Goal: Transaction & Acquisition: Book appointment/travel/reservation

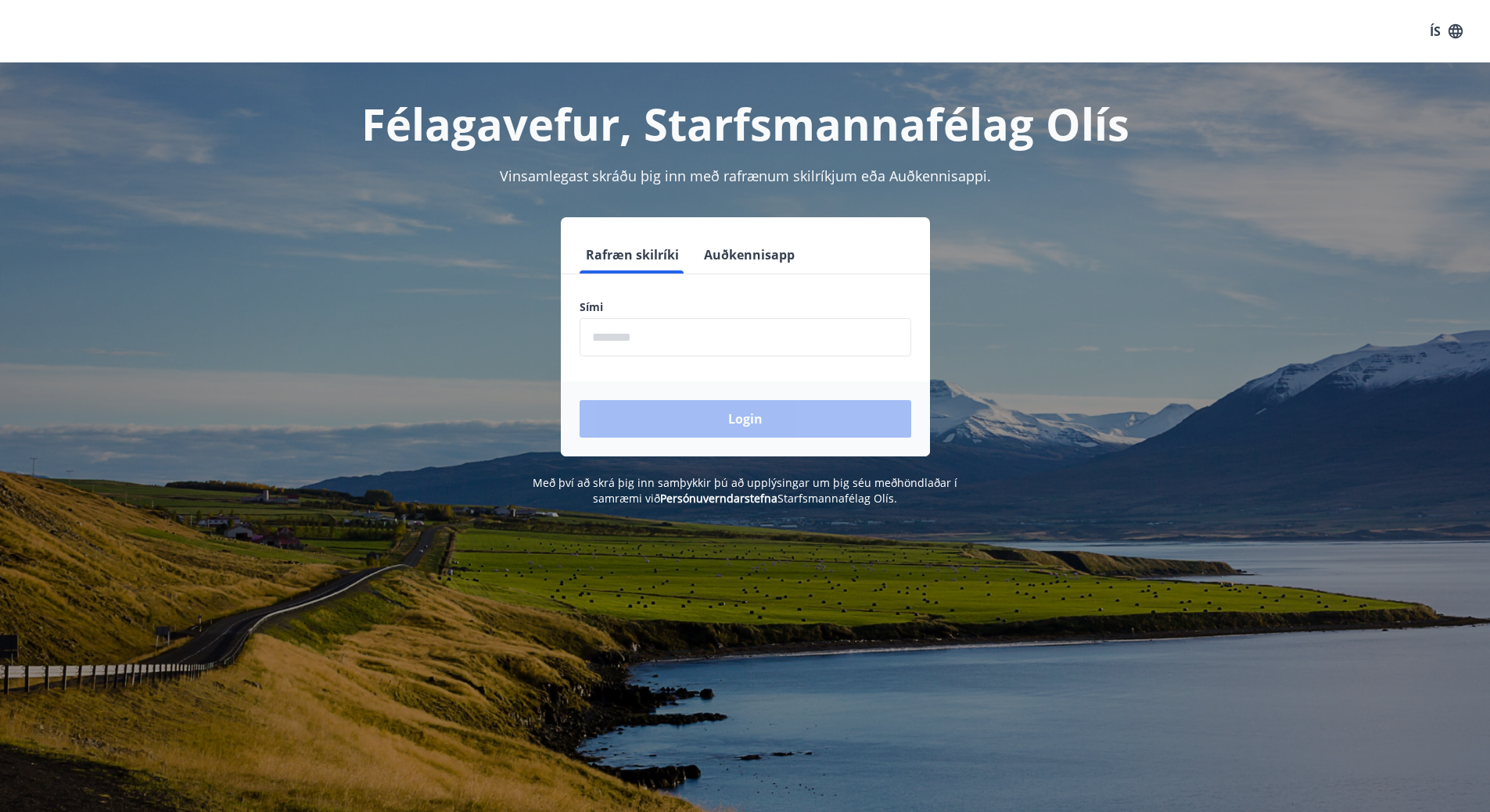
click at [633, 339] on input "phone" at bounding box center [745, 337] width 332 height 38
type input "********"
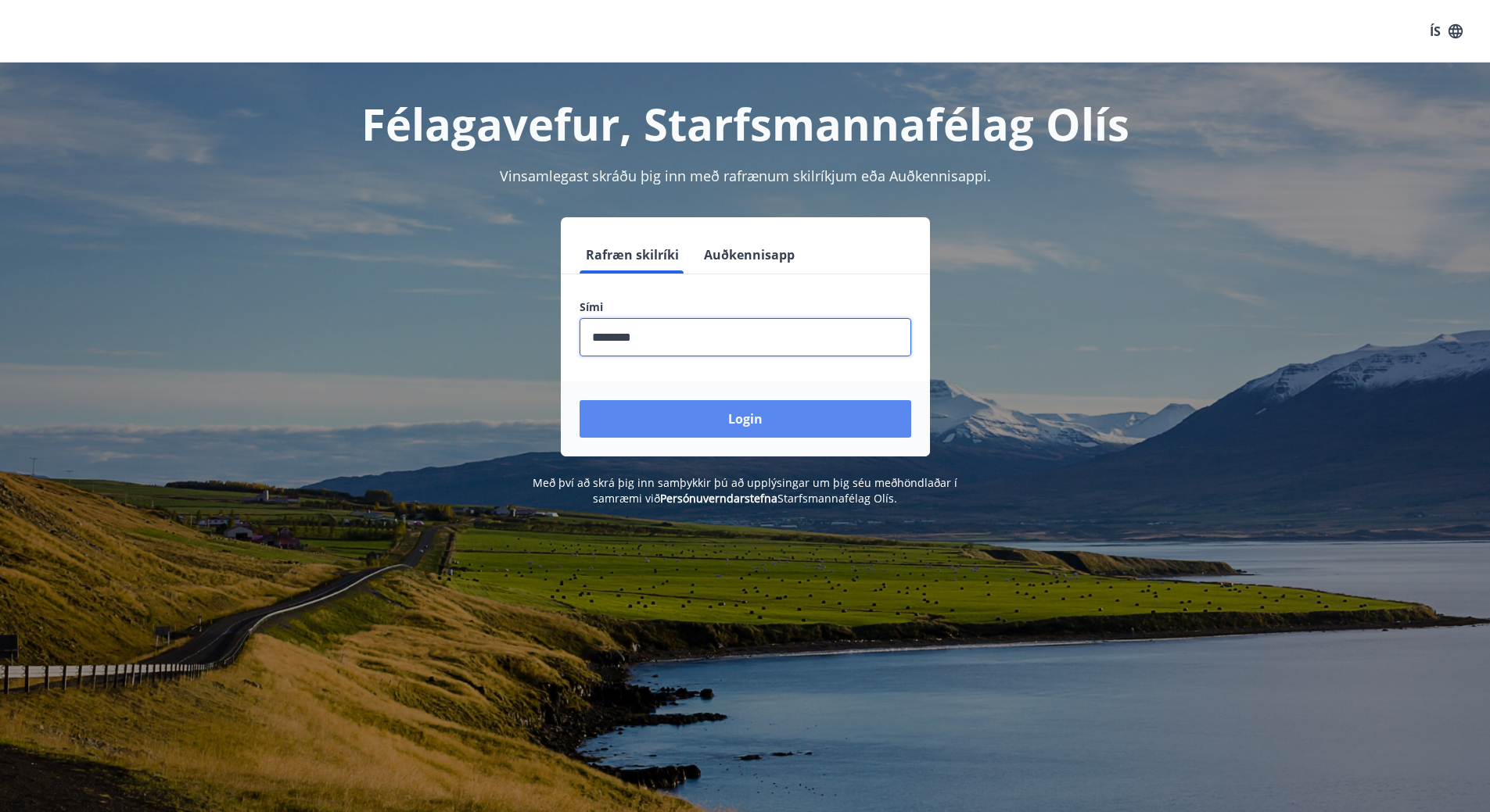
click at [737, 409] on button "Login" at bounding box center [745, 419] width 332 height 37
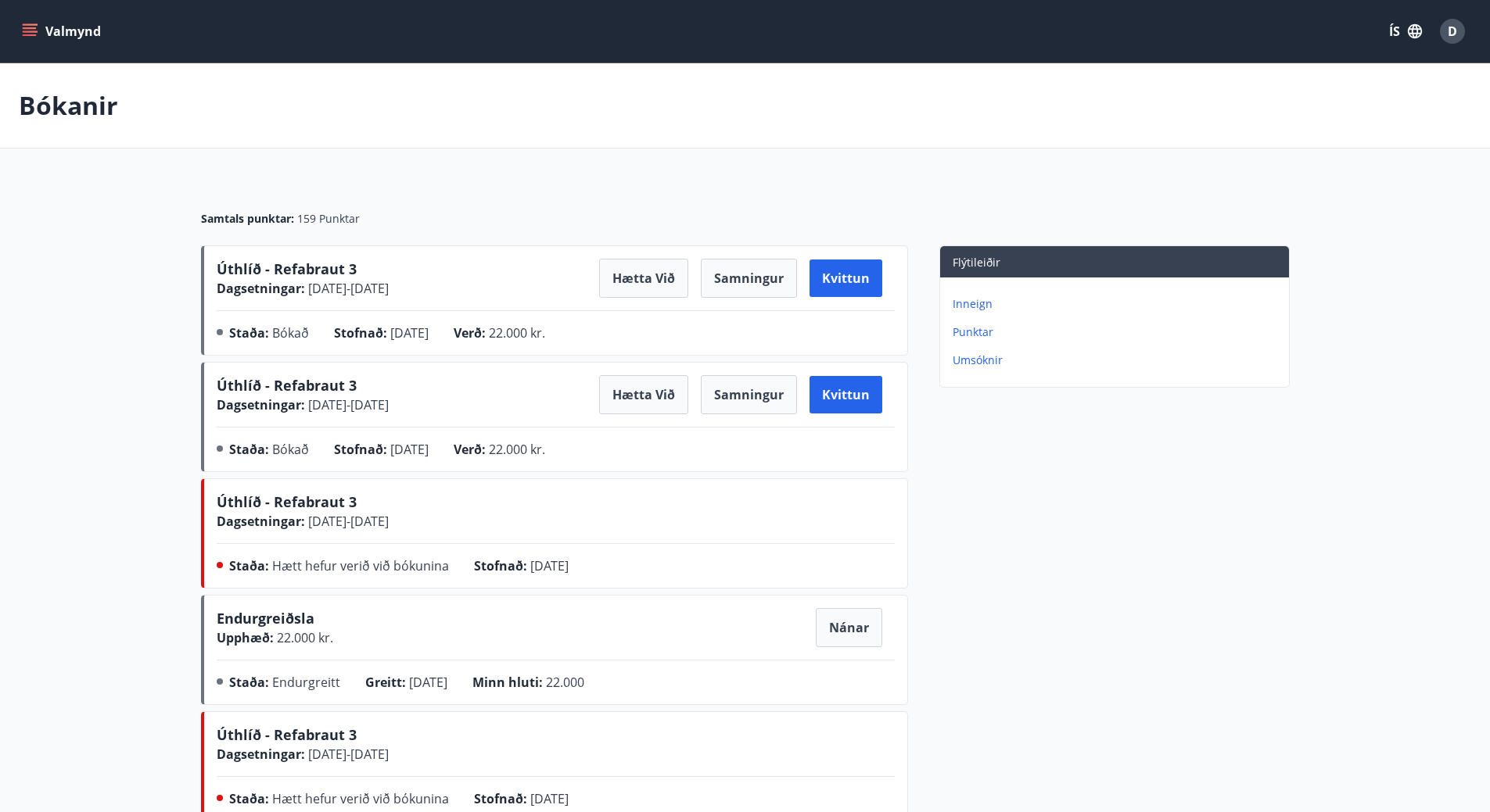
click at [32, 20] on button "Valmynd" at bounding box center [63, 31] width 88 height 28
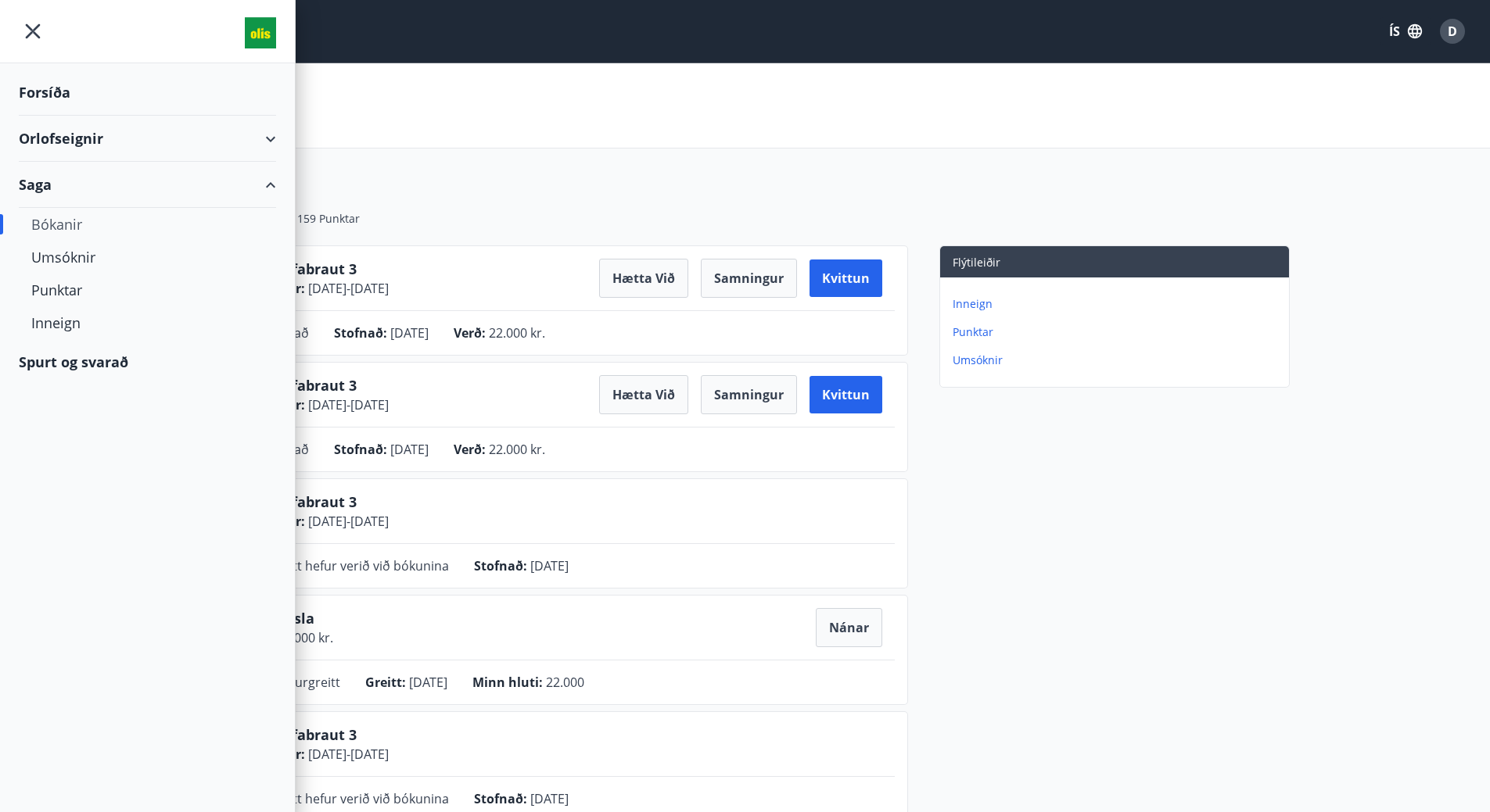
click at [81, 135] on div "Orlofseignir" at bounding box center [147, 138] width 257 height 46
click at [94, 210] on div "Bókunardagatal" at bounding box center [148, 210] width 233 height 33
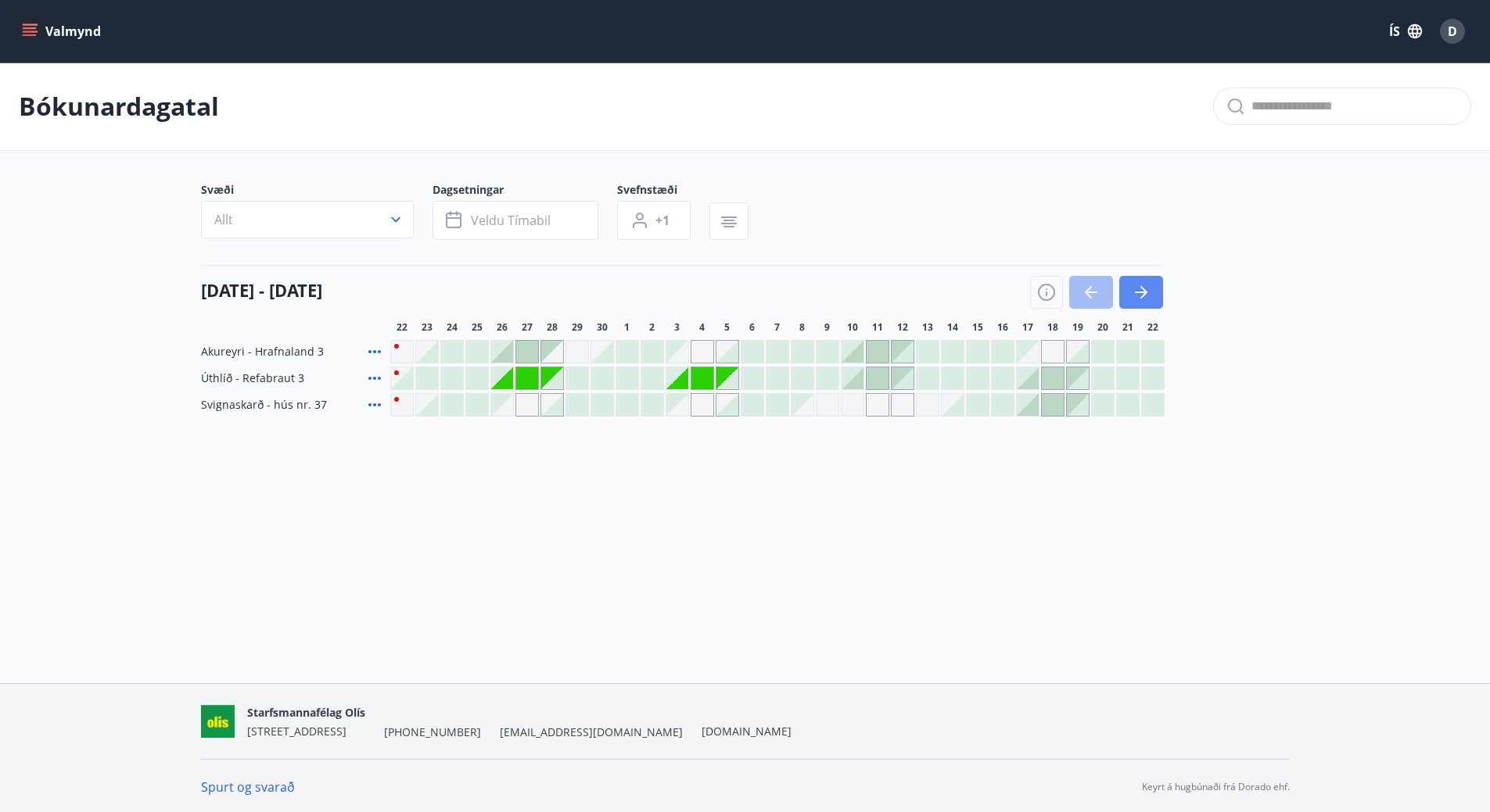
click at [1139, 289] on icon "button" at bounding box center [1141, 293] width 19 height 19
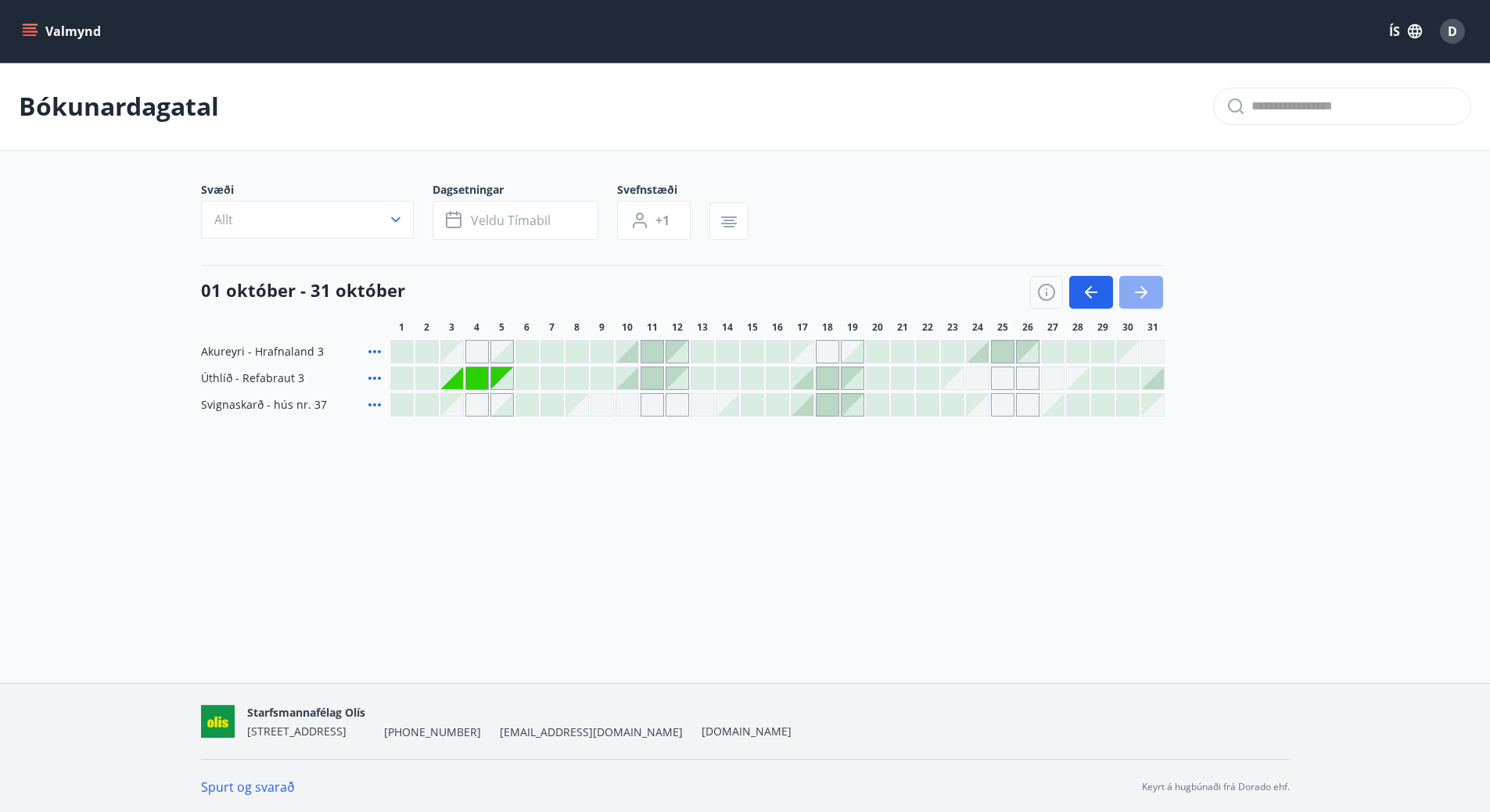
click at [1132, 293] on icon "button" at bounding box center [1141, 293] width 19 height 19
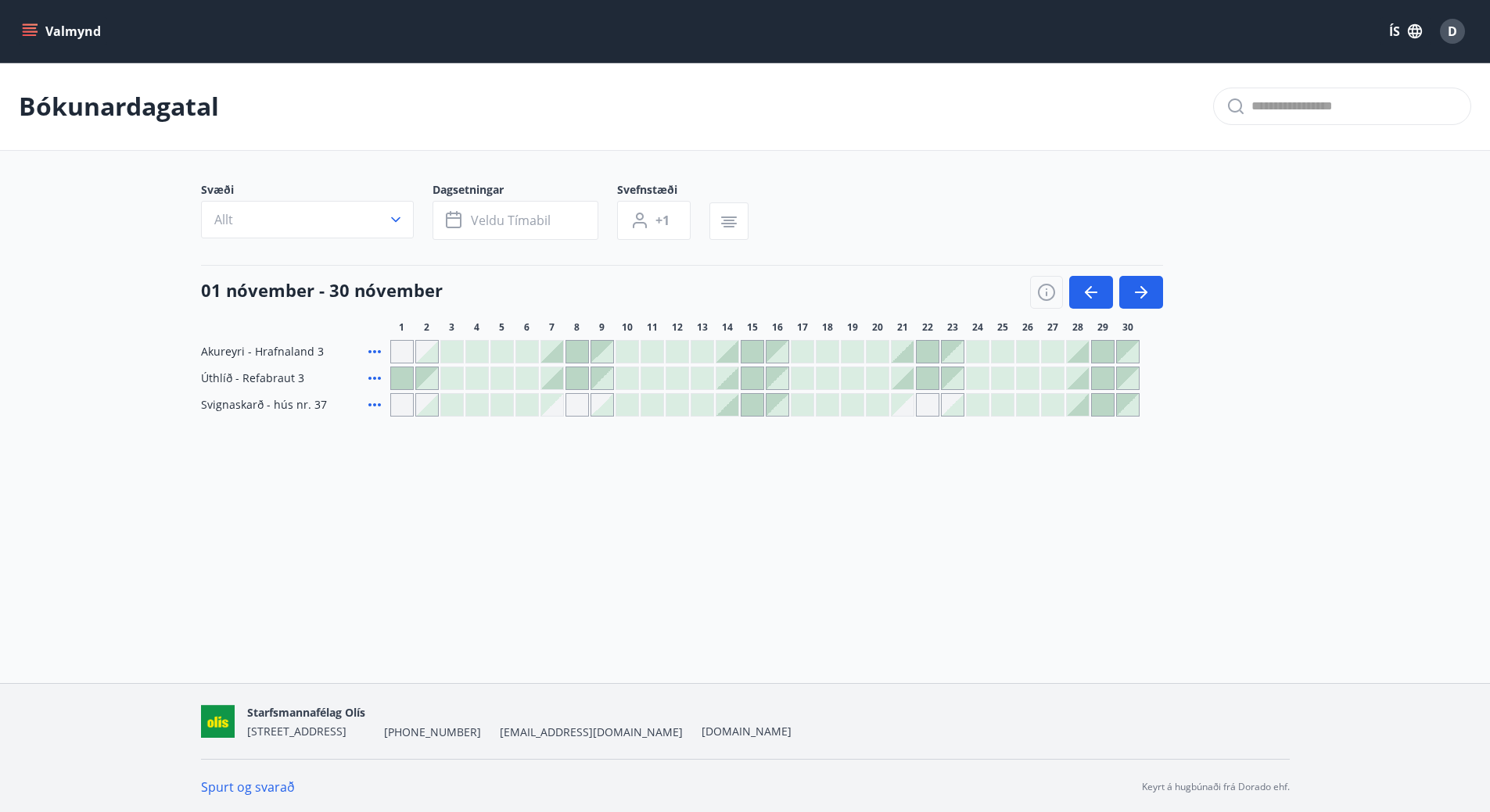
click at [1075, 373] on div at bounding box center [1078, 378] width 22 height 22
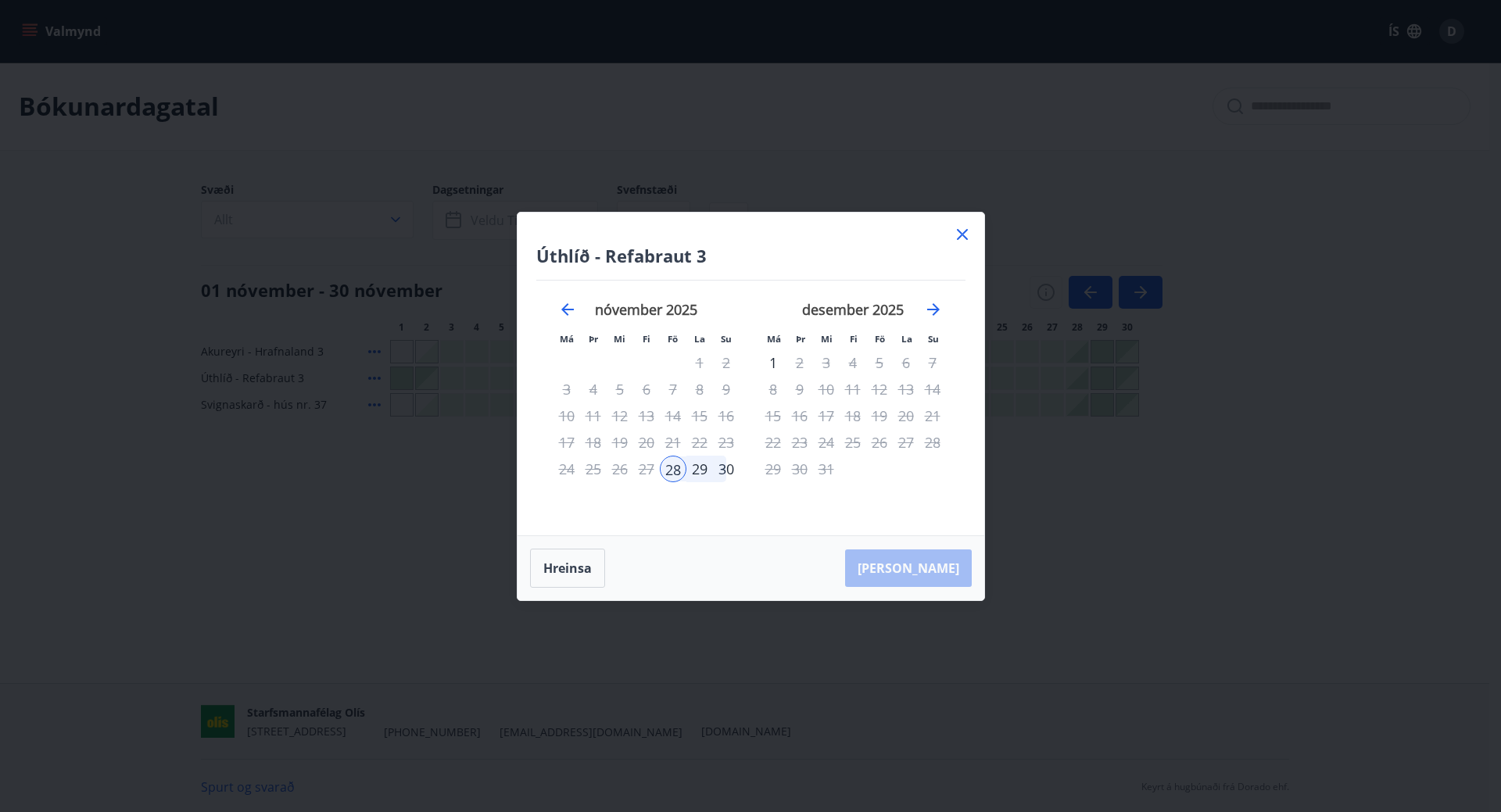
click at [724, 464] on div "30" at bounding box center [725, 468] width 26 height 26
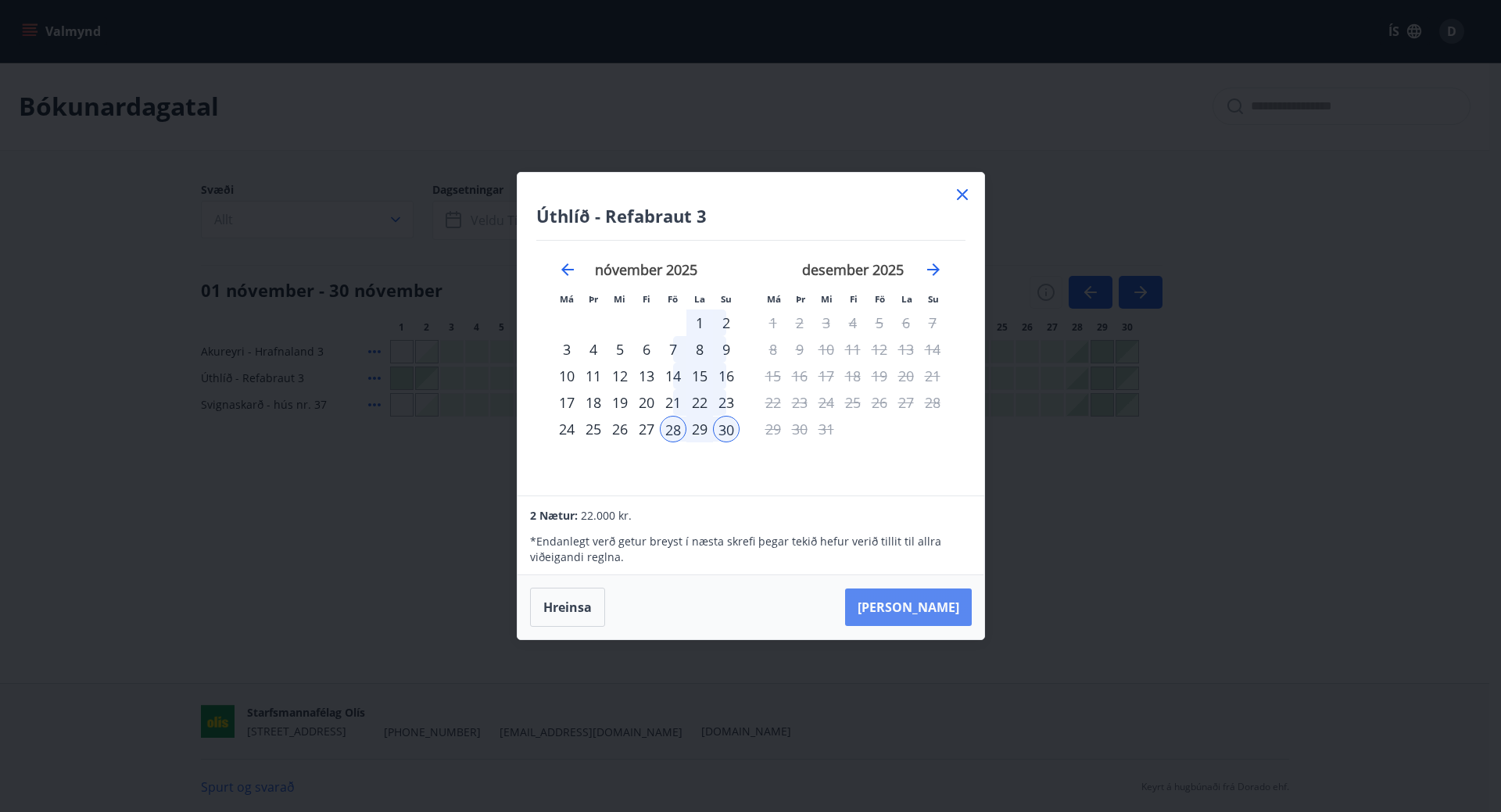
click at [926, 595] on button "[PERSON_NAME]" at bounding box center [908, 608] width 126 height 37
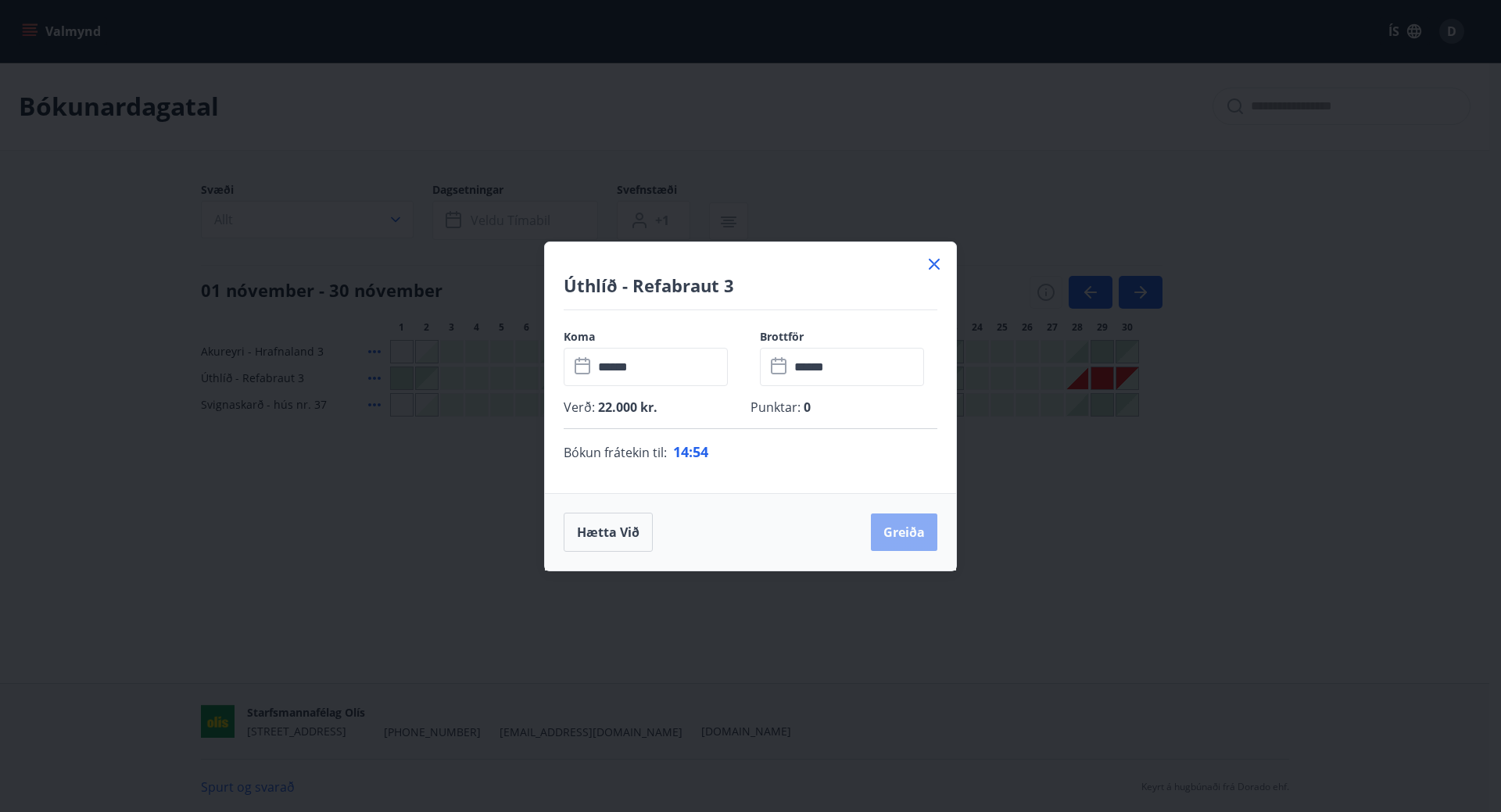
click at [906, 532] on button "Greiða" at bounding box center [905, 532] width 66 height 37
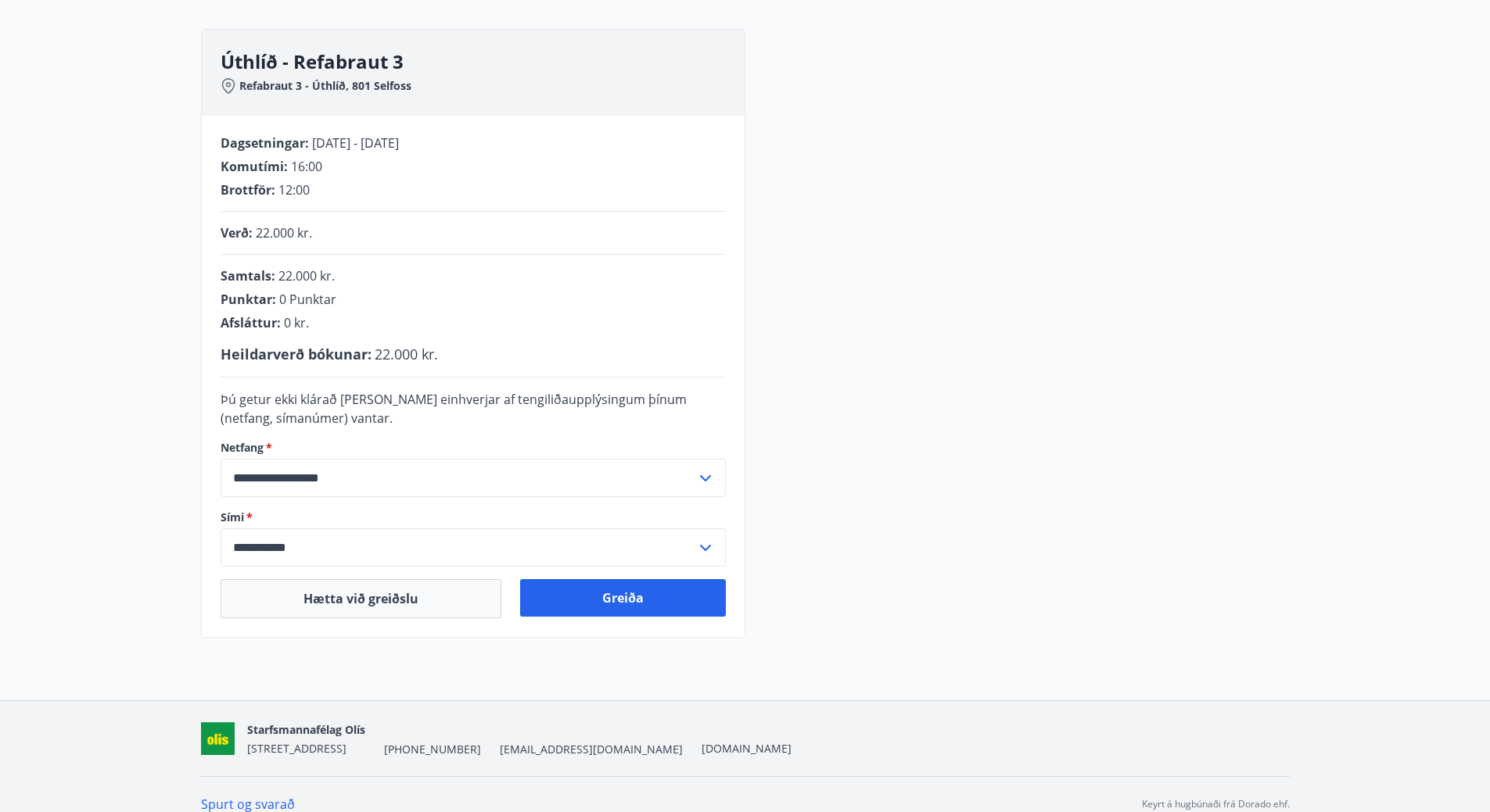
scroll to position [222, 0]
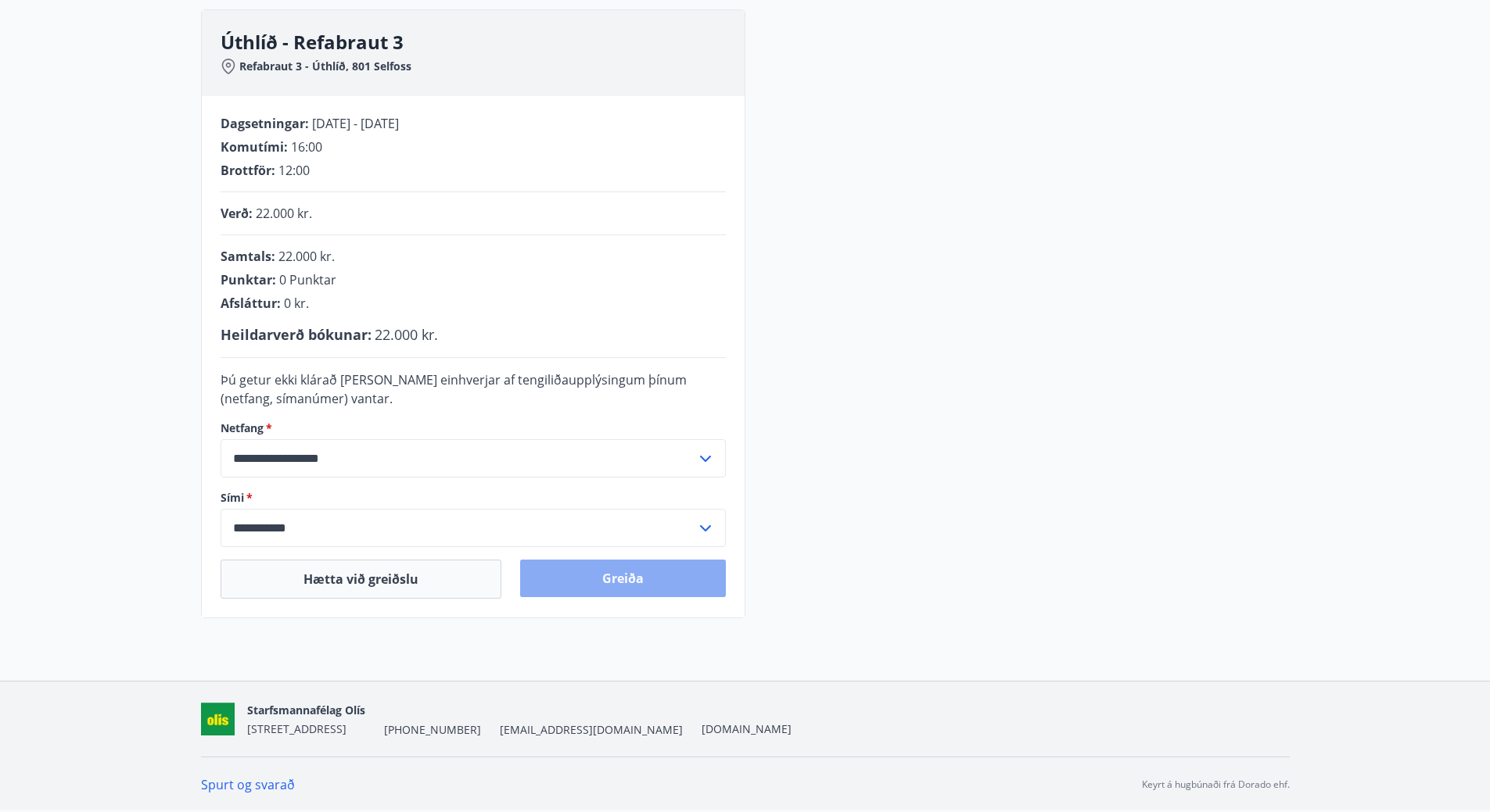
click at [621, 581] on button "Greiða" at bounding box center [623, 579] width 205 height 37
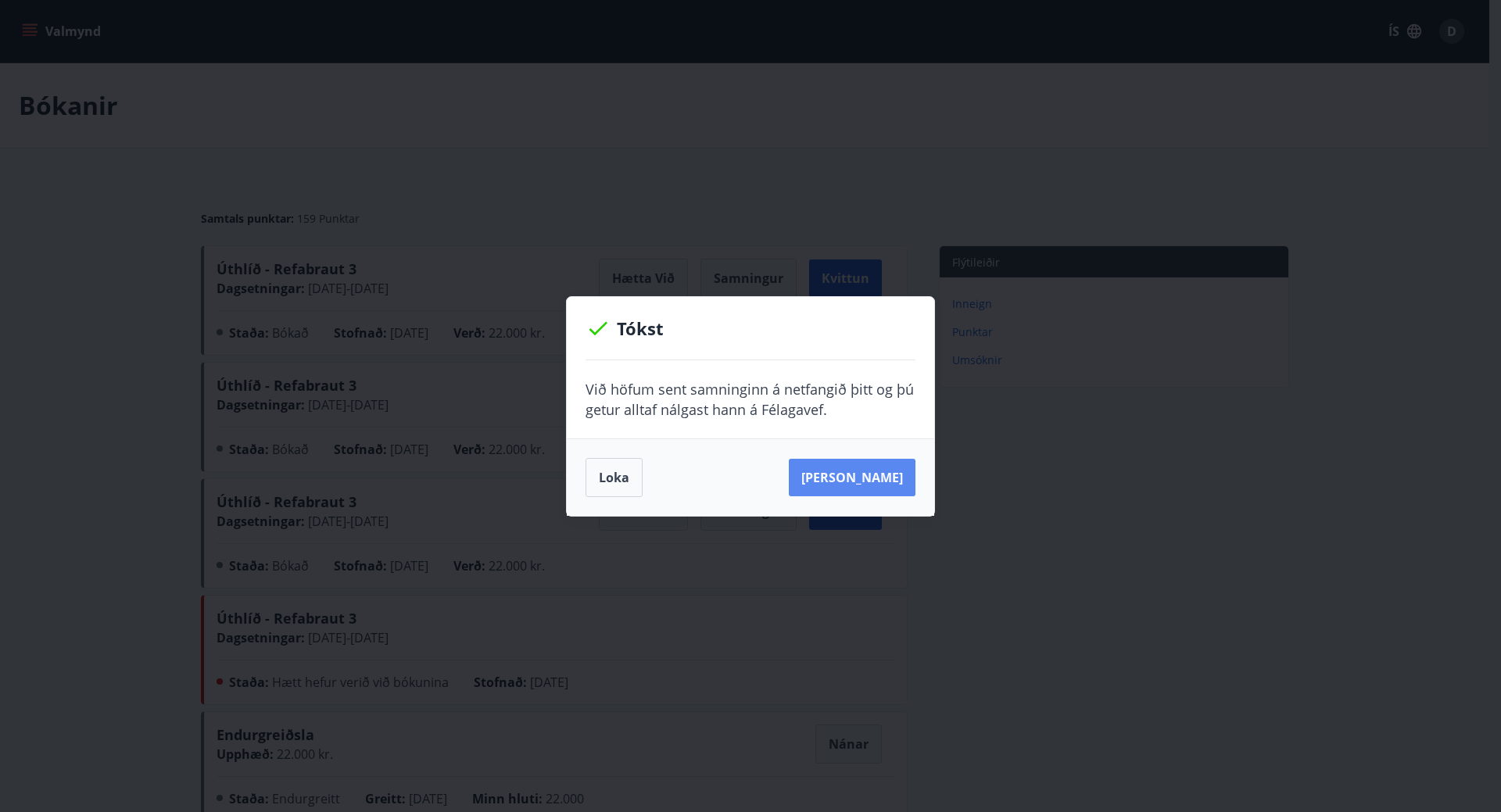
click at [855, 481] on button "[PERSON_NAME]" at bounding box center [852, 478] width 126 height 37
click at [597, 475] on button "Loka" at bounding box center [613, 478] width 57 height 39
